Goal: Find specific page/section

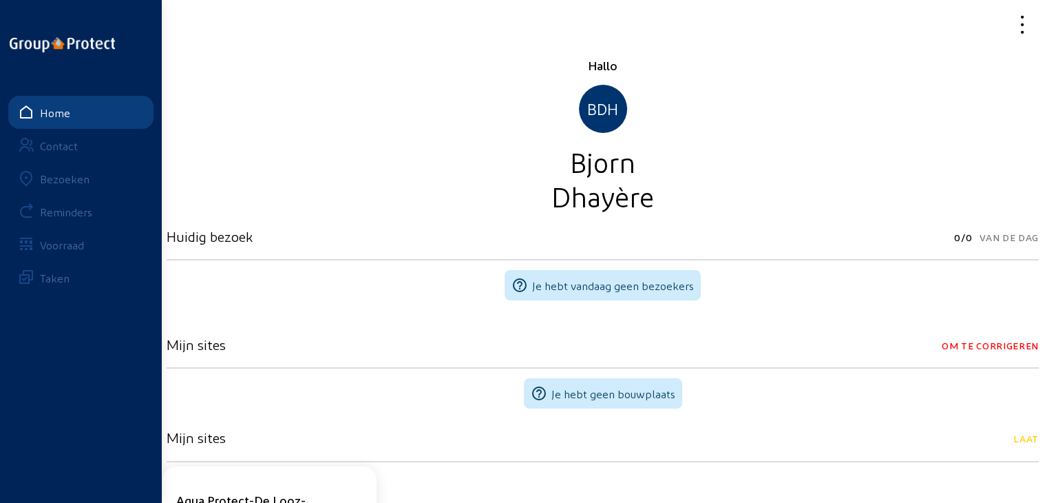
click at [58, 182] on div "Bezoeken" at bounding box center [65, 178] width 50 height 13
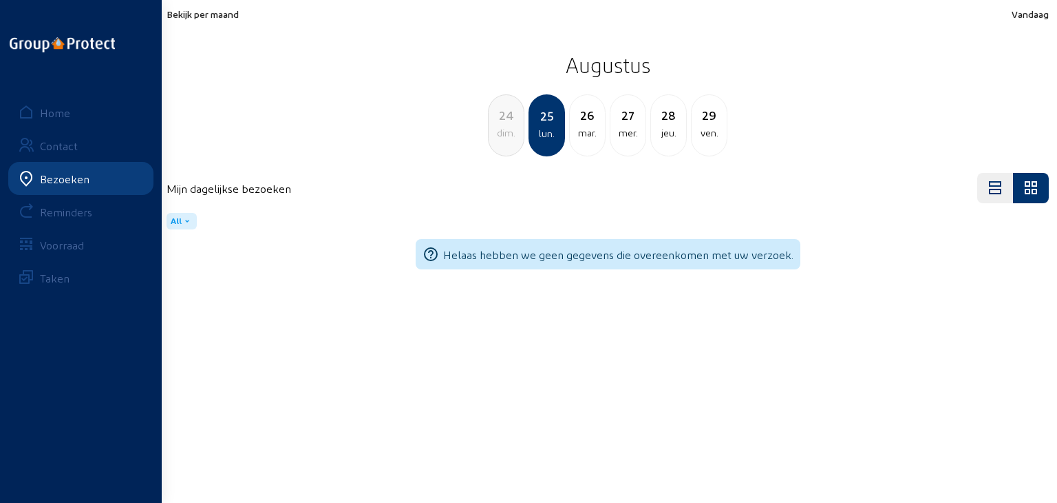
click at [231, 14] on span "Bekijk per maand" at bounding box center [203, 14] width 72 height 12
click at [209, 15] on span "Bekijk per maand" at bounding box center [203, 14] width 72 height 12
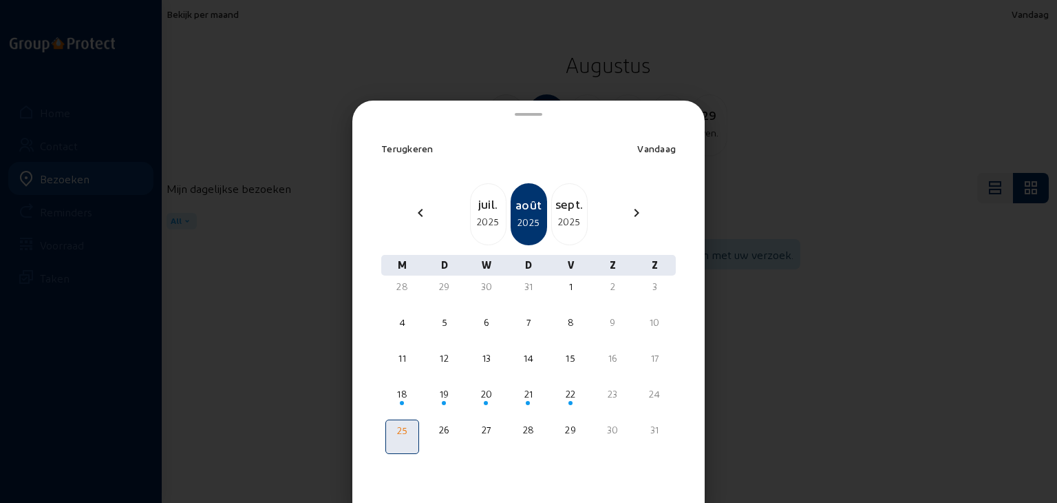
click at [565, 211] on div "sept." at bounding box center [569, 203] width 35 height 19
click at [565, 211] on div "oct." at bounding box center [569, 203] width 35 height 19
